Goal: Task Accomplishment & Management: Manage account settings

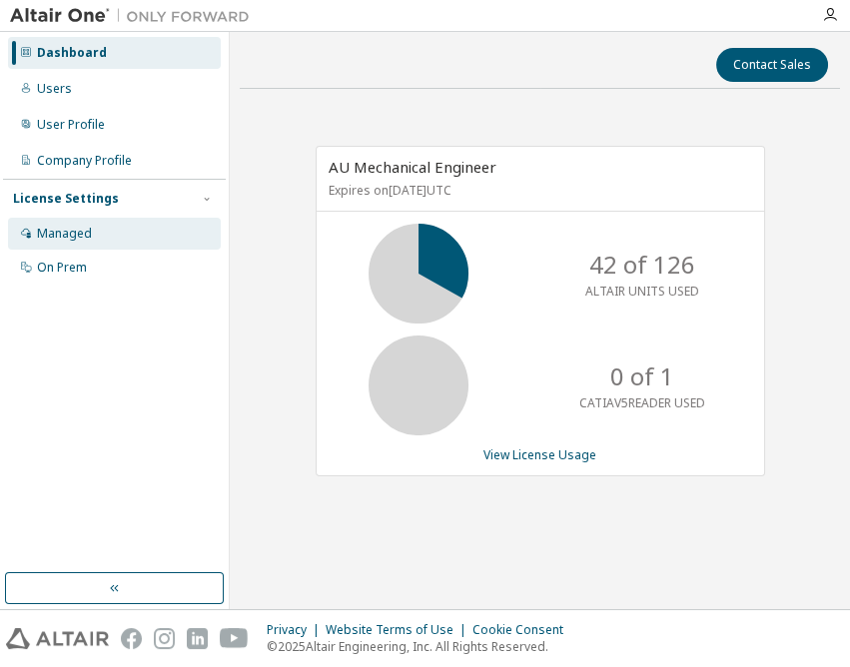
click at [51, 228] on div "Managed" at bounding box center [64, 234] width 55 height 16
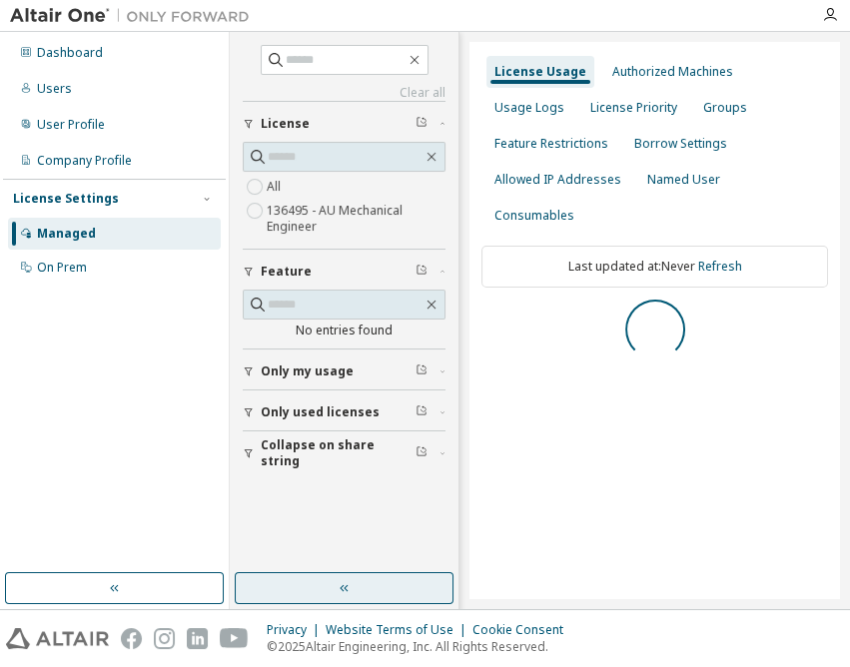
click at [379, 587] on button "button" at bounding box center [344, 588] width 219 height 32
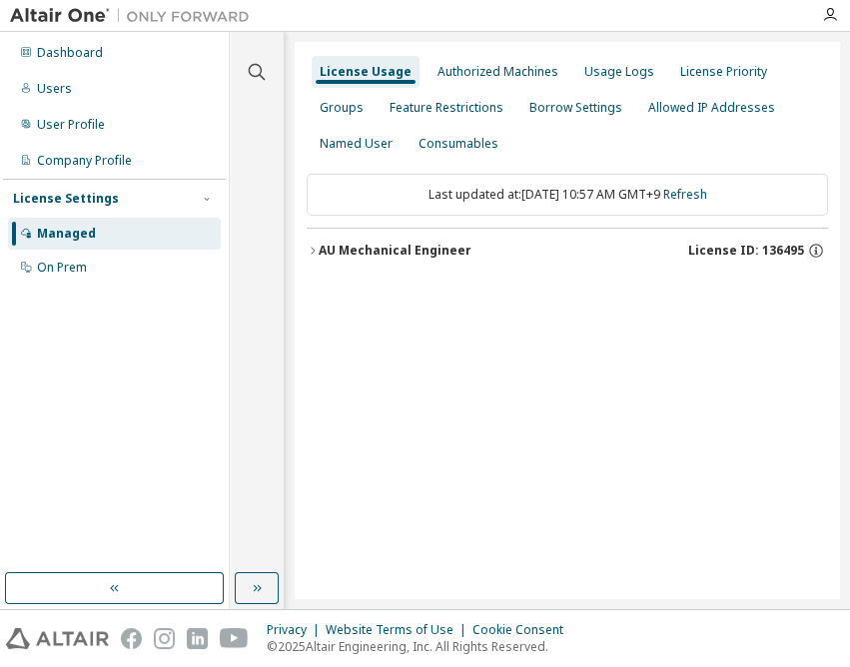
click at [426, 243] on div "AU Mechanical Engineer" at bounding box center [394, 251] width 153 height 16
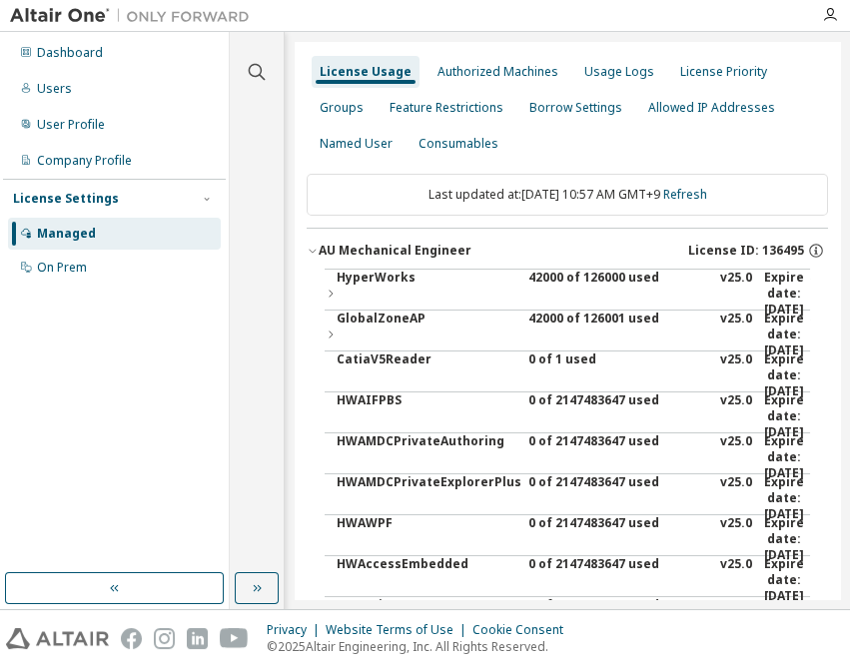
click at [548, 270] on div "42000 of 126000 used" at bounding box center [618, 294] width 180 height 48
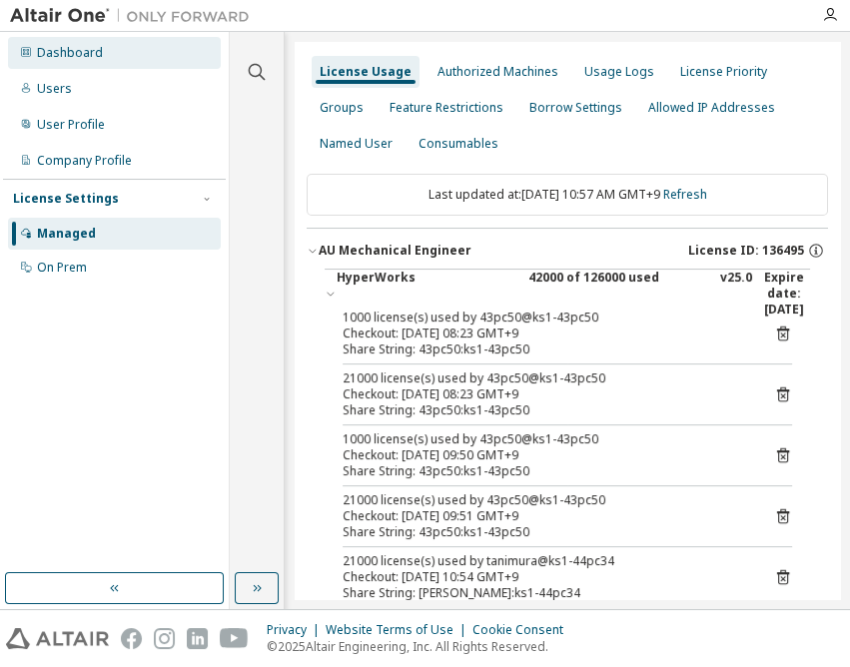
click at [112, 57] on div "Dashboard" at bounding box center [114, 53] width 213 height 32
